Goal: Communication & Community: Connect with others

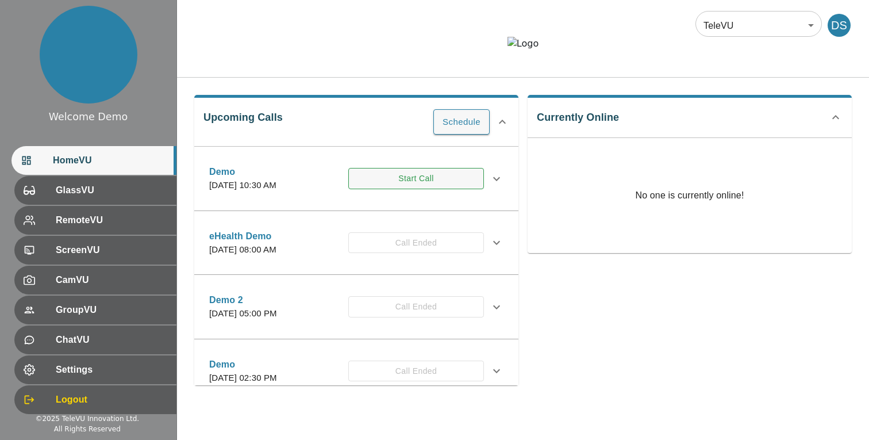
click at [393, 189] on button "Start Call" at bounding box center [416, 178] width 136 height 21
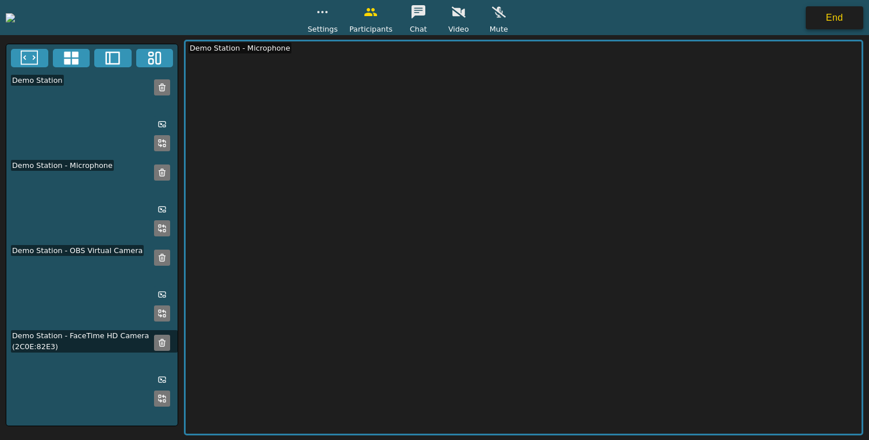
click at [828, 18] on button "End" at bounding box center [834, 17] width 57 height 23
